Goal: Information Seeking & Learning: Check status

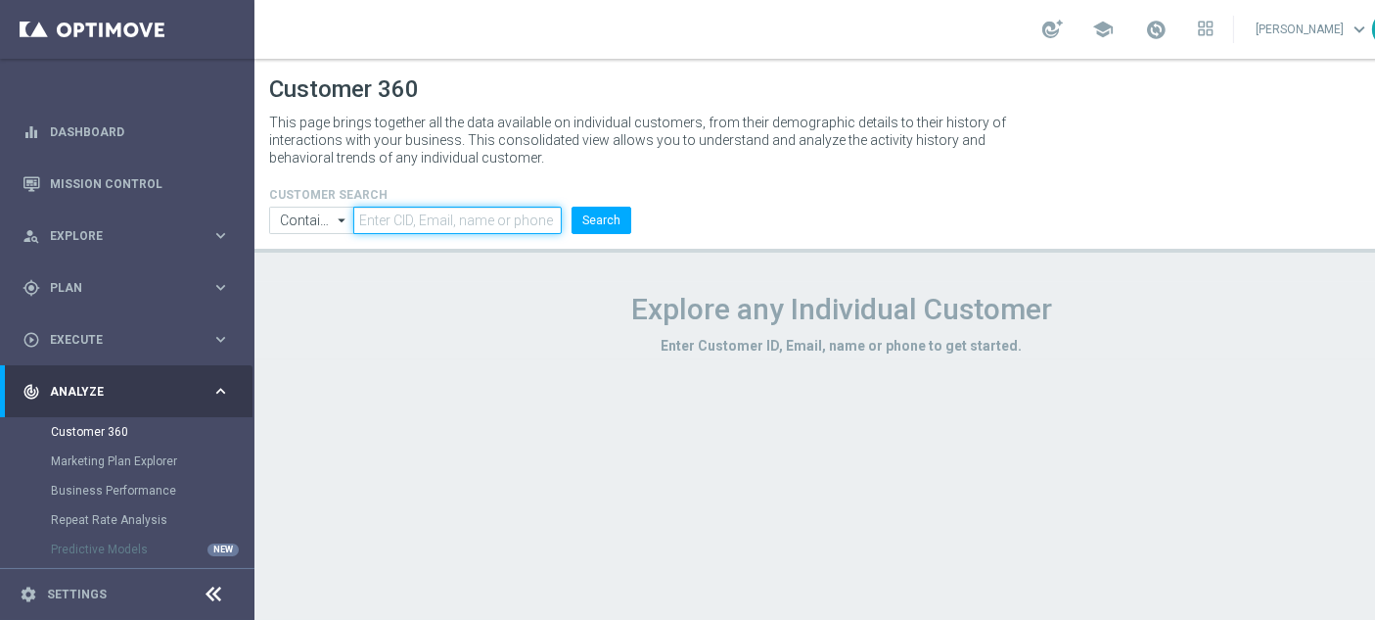
click at [544, 213] on input "text" at bounding box center [457, 220] width 209 height 27
paste input "1175411"
click at [597, 213] on button "Search" at bounding box center [602, 220] width 60 height 27
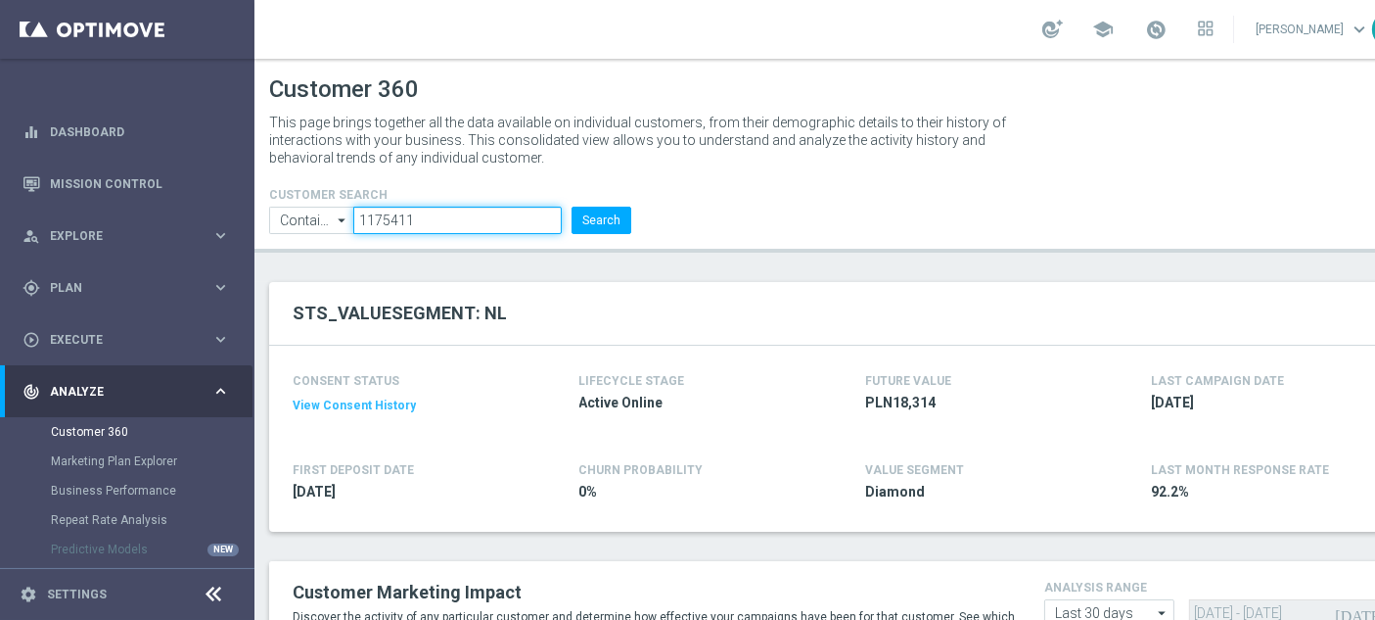
drag, startPoint x: 344, startPoint y: 210, endPoint x: 286, endPoint y: 216, distance: 58.1
click at [286, 216] on ul "Contains Contains arrow_drop_down Show Selected 0 of NaN Contains Equals" at bounding box center [450, 220] width 372 height 27
paste input "500159"
type input "1500159"
click at [603, 219] on button "Search" at bounding box center [602, 220] width 60 height 27
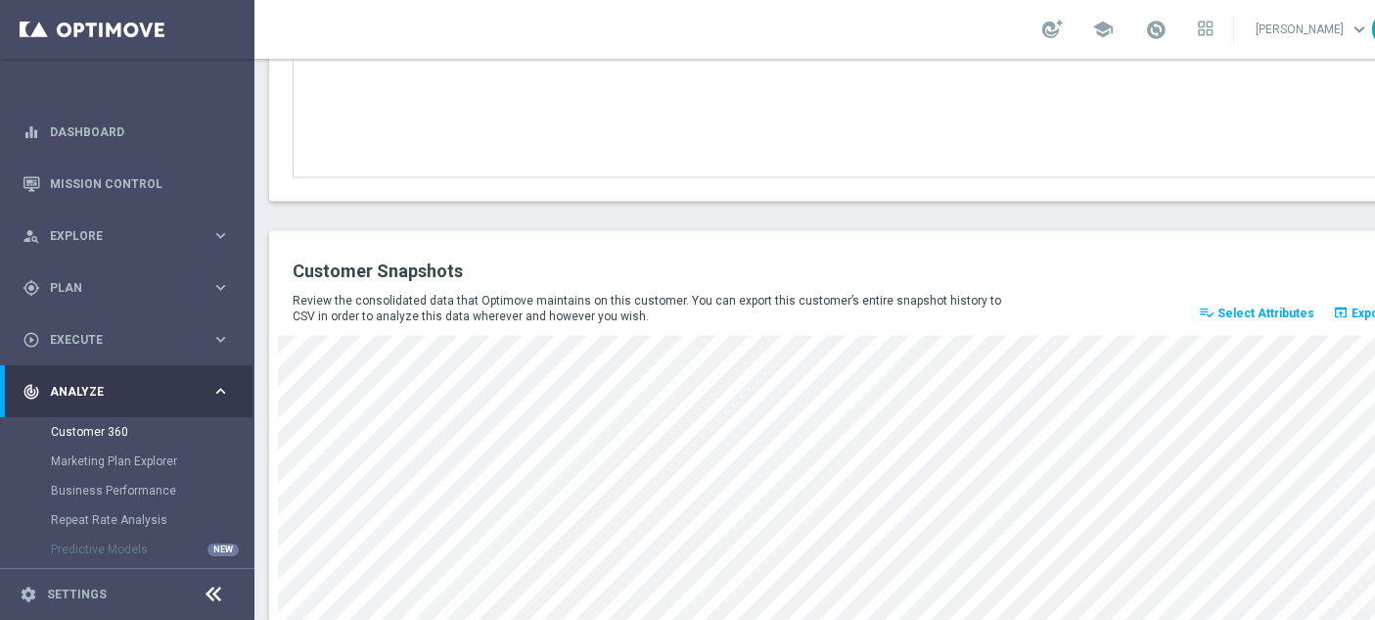
scroll to position [2760, 0]
